Goal: Information Seeking & Learning: Learn about a topic

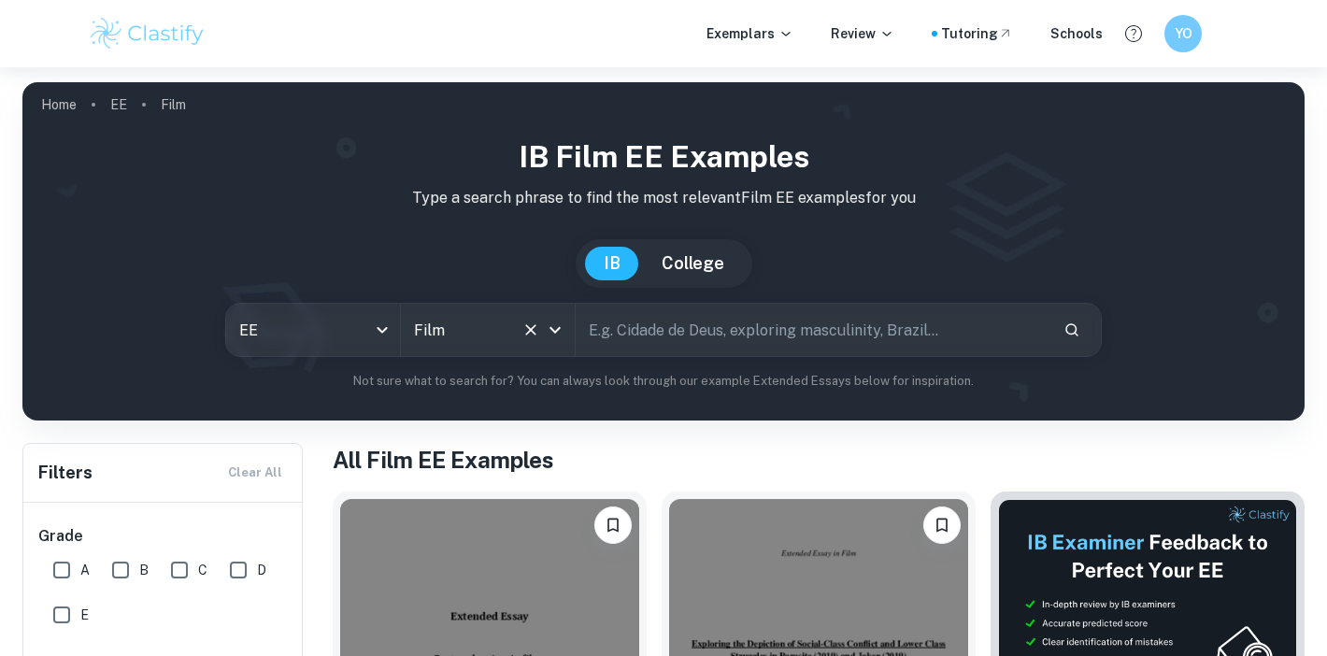
click at [467, 332] on input "Film" at bounding box center [461, 330] width 105 height 36
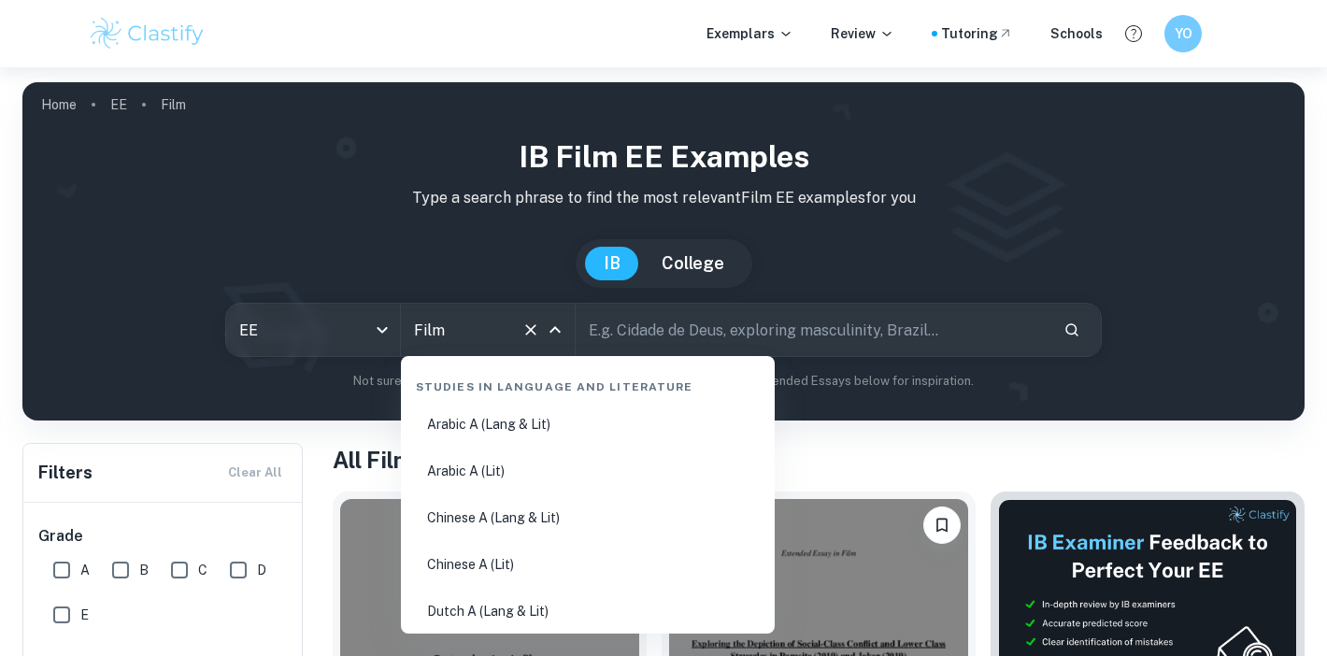
scroll to position [3034, 0]
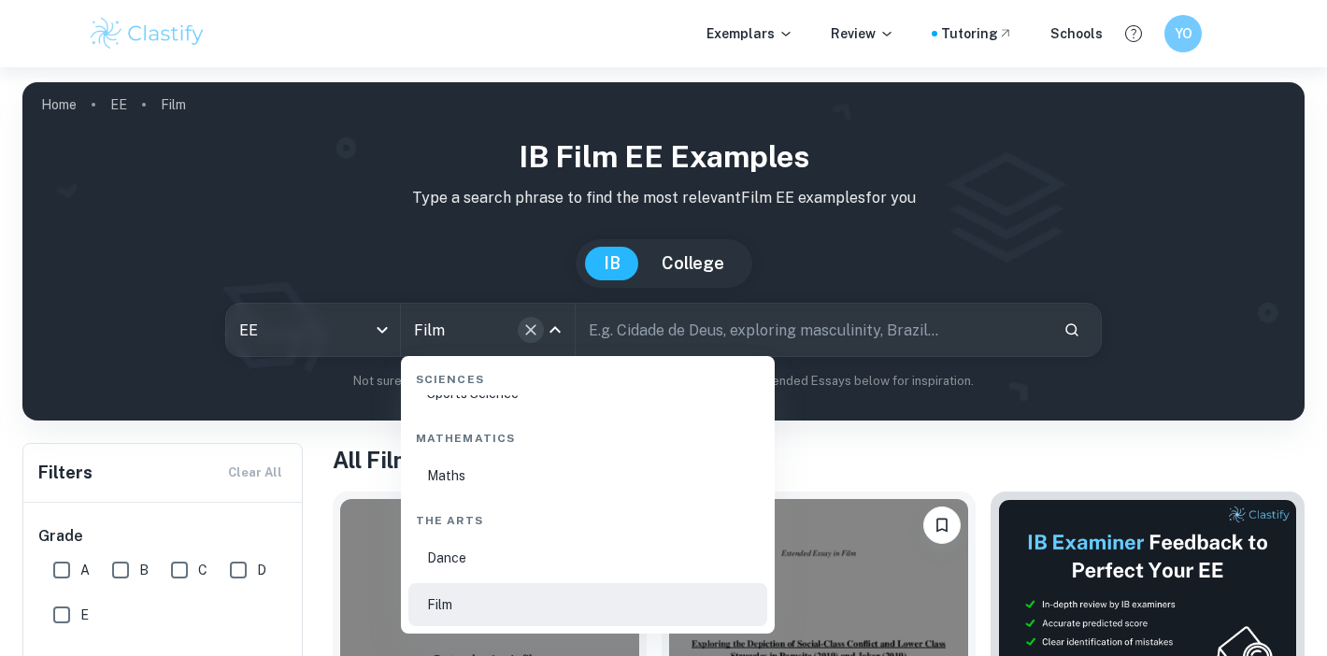
click at [527, 328] on icon "Clear" at bounding box center [530, 330] width 19 height 19
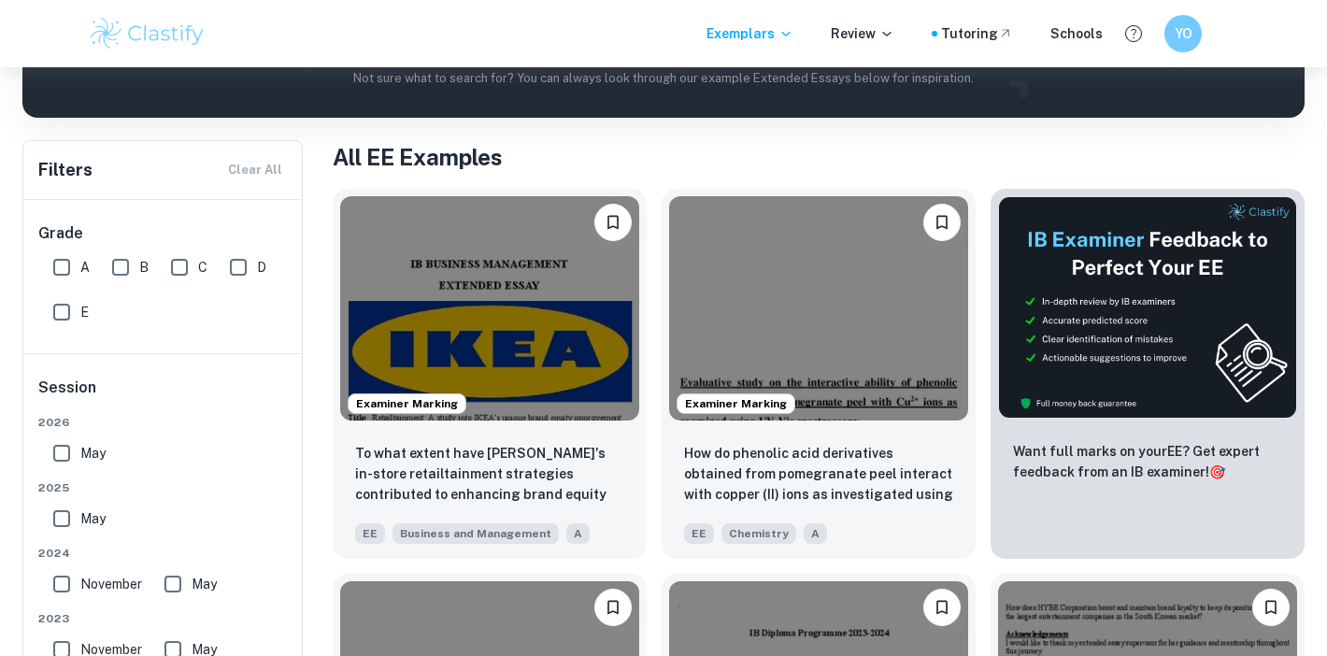
scroll to position [378, 0]
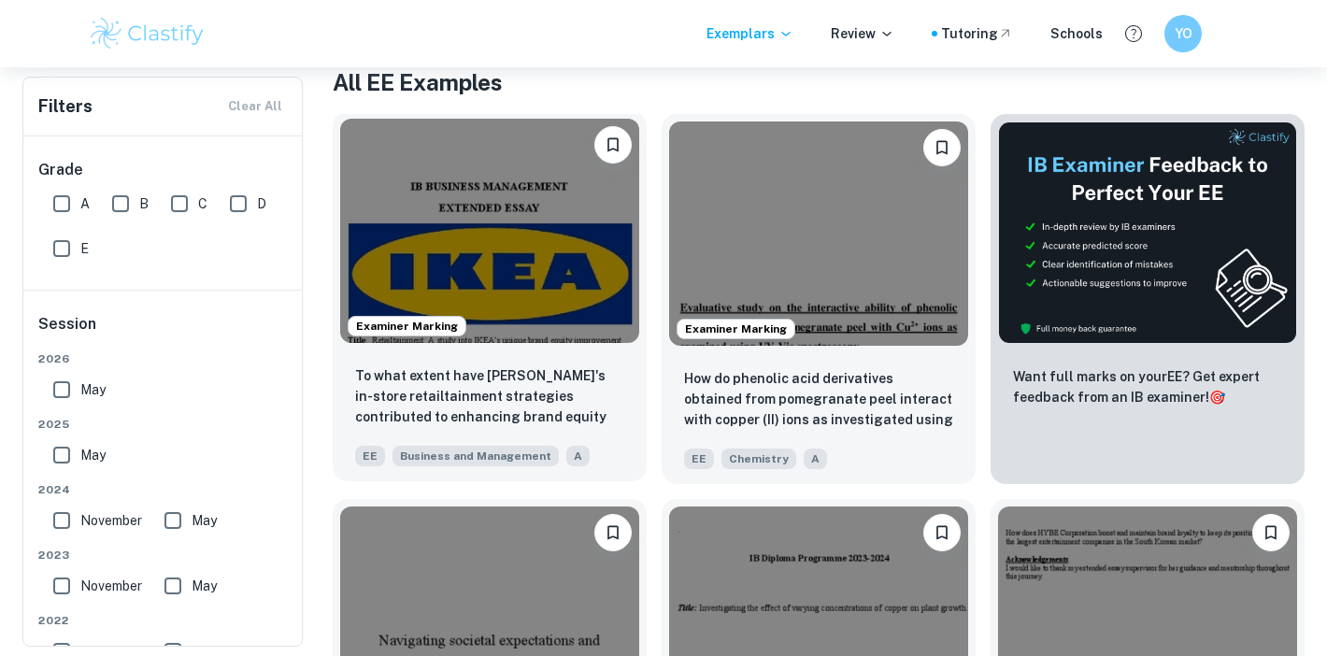
click at [547, 271] on img at bounding box center [489, 231] width 299 height 224
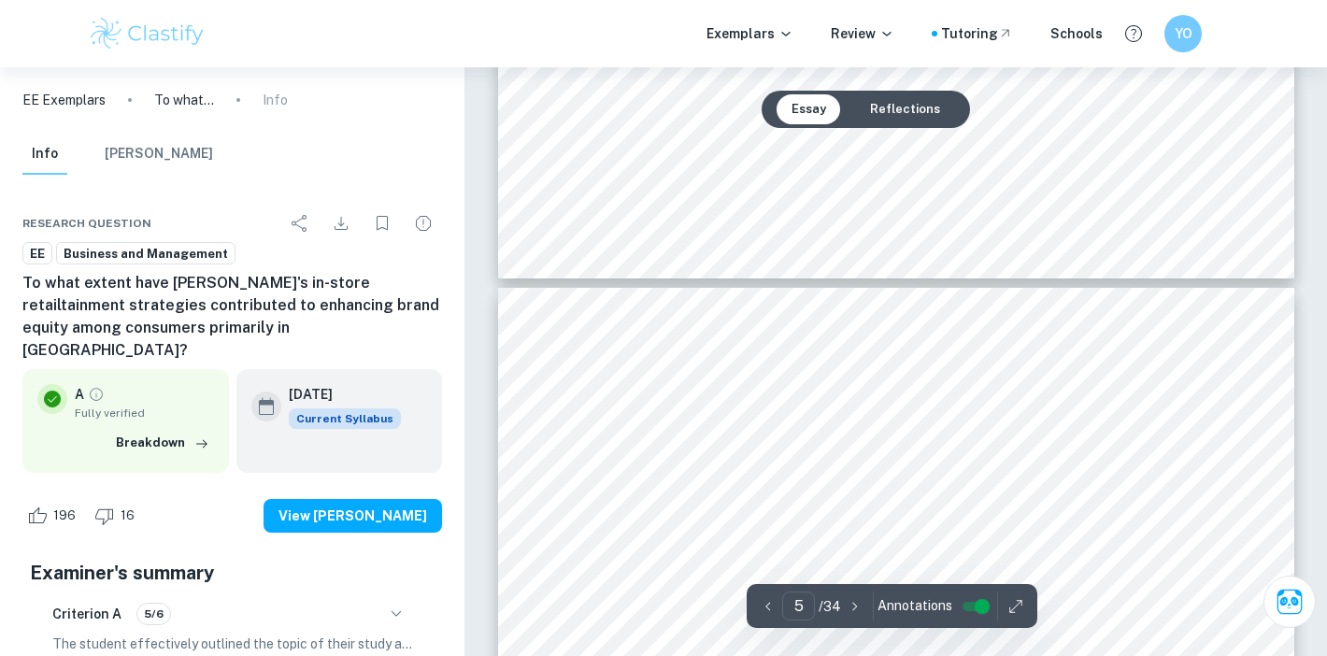
scroll to position [4586, 0]
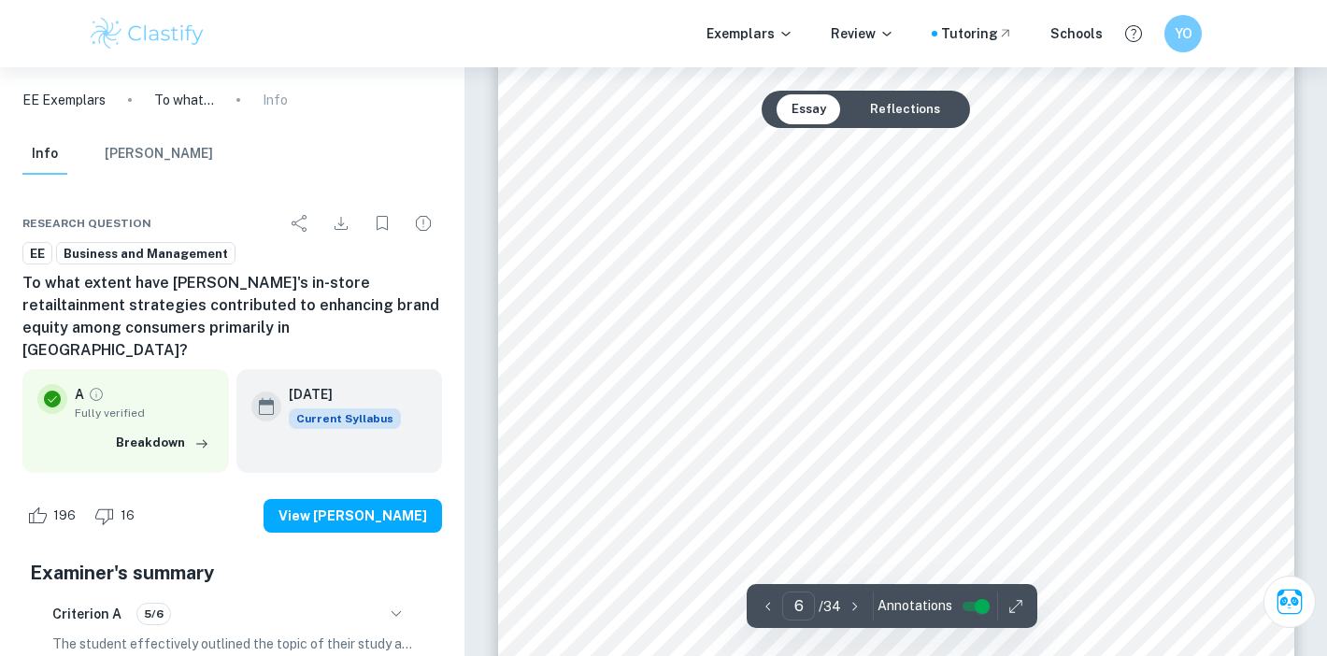
scroll to position [6560, 0]
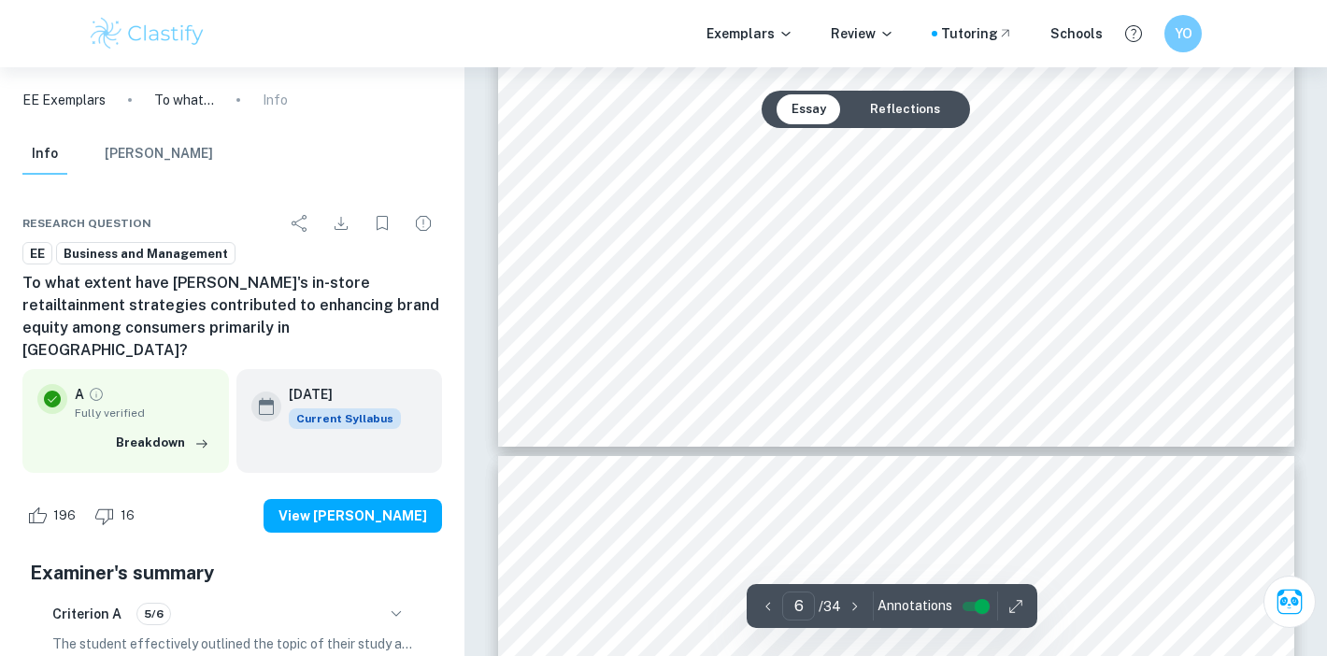
type input "7"
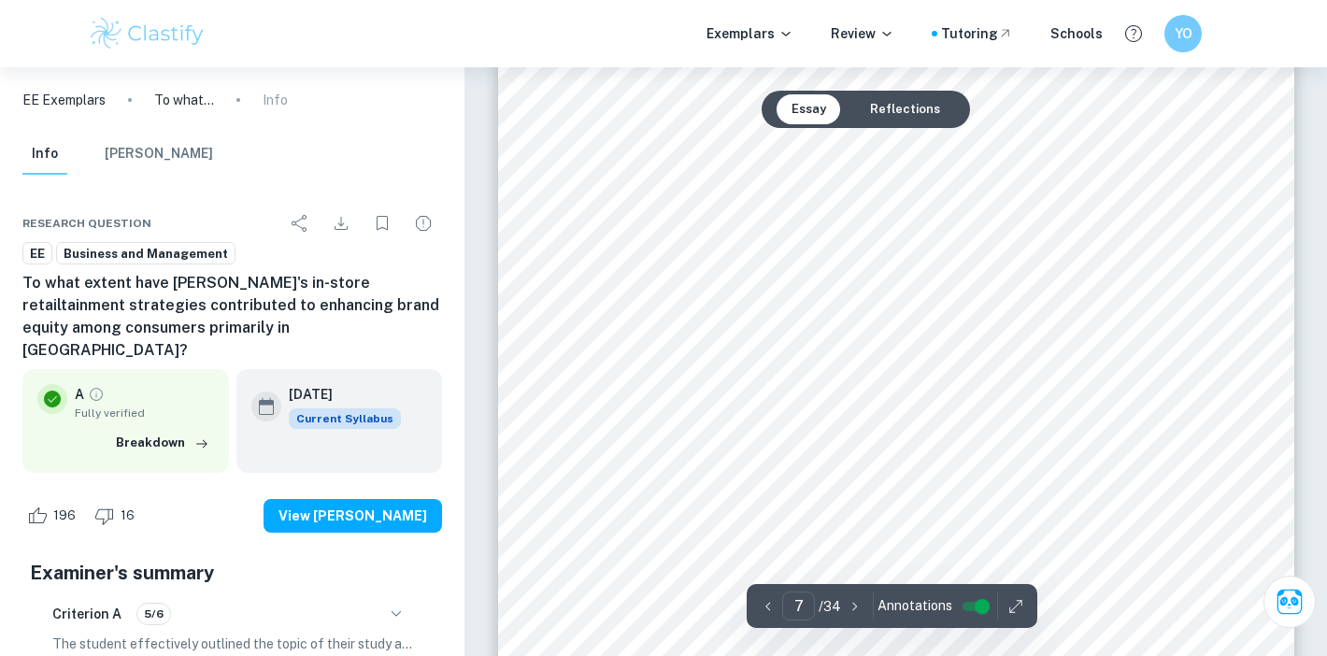
scroll to position [7125, 0]
